Goal: Information Seeking & Learning: Check status

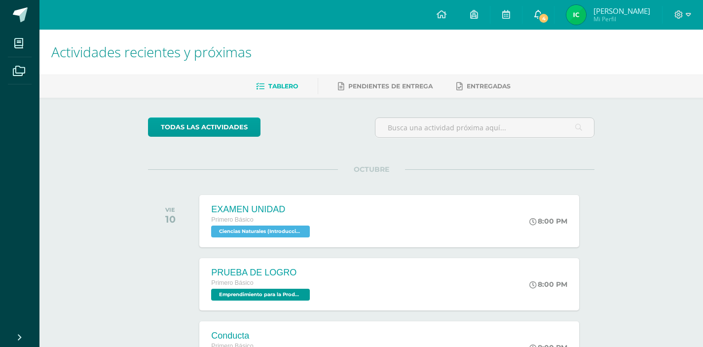
click at [535, 15] on icon at bounding box center [538, 14] width 8 height 9
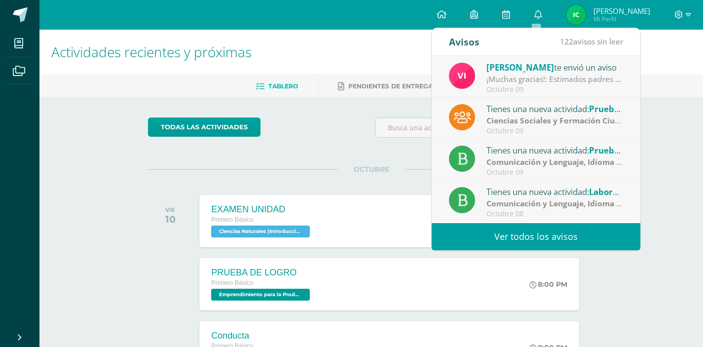
click at [482, 234] on link "Ver todos los avisos" at bounding box center [536, 236] width 209 height 27
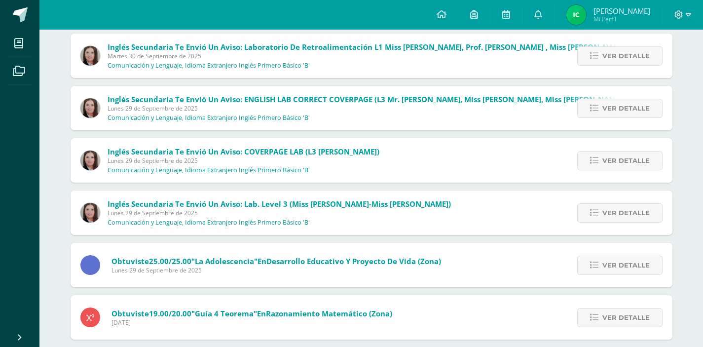
scroll to position [373, 0]
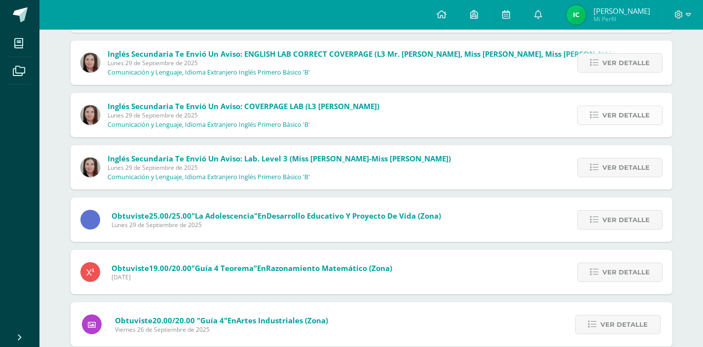
click at [602, 120] on link "Ver detalle" at bounding box center [619, 115] width 85 height 19
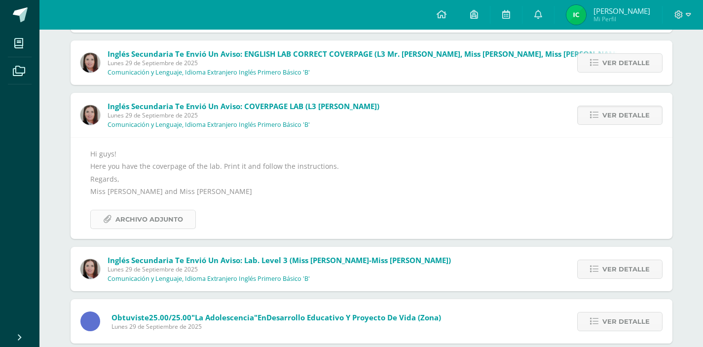
click at [157, 227] on span "Archivo Adjunto" at bounding box center [149, 219] width 68 height 18
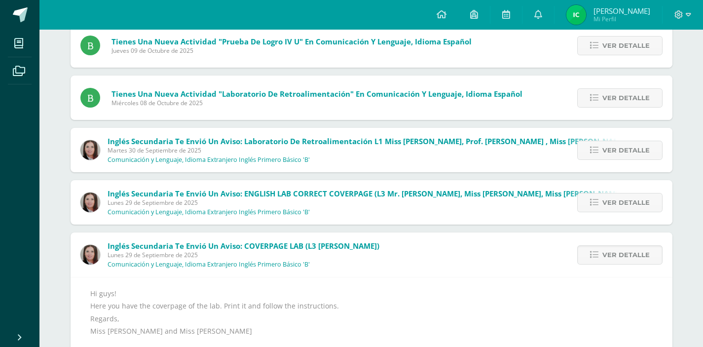
scroll to position [225, 0]
